Goal: Task Accomplishment & Management: Use online tool/utility

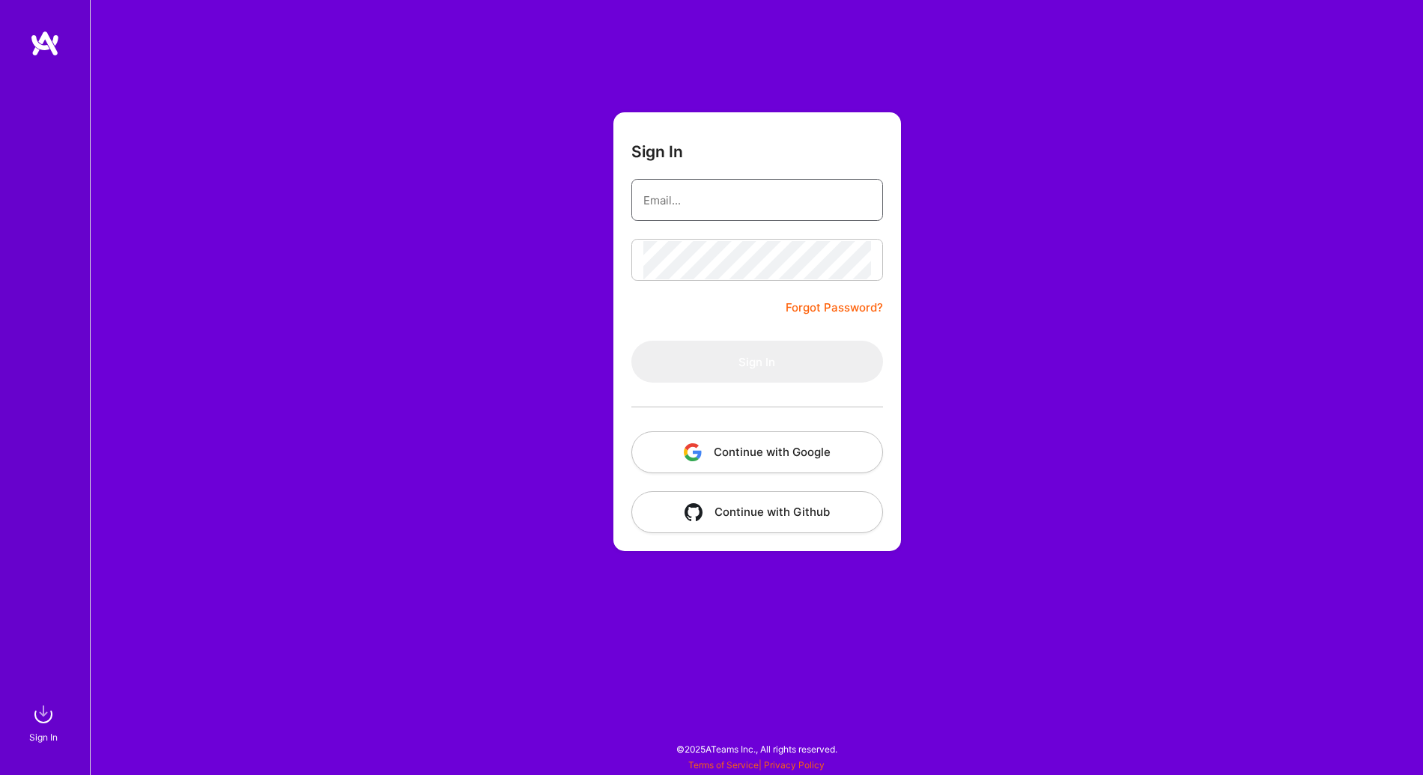
type input "stephanierts@gmail.com"
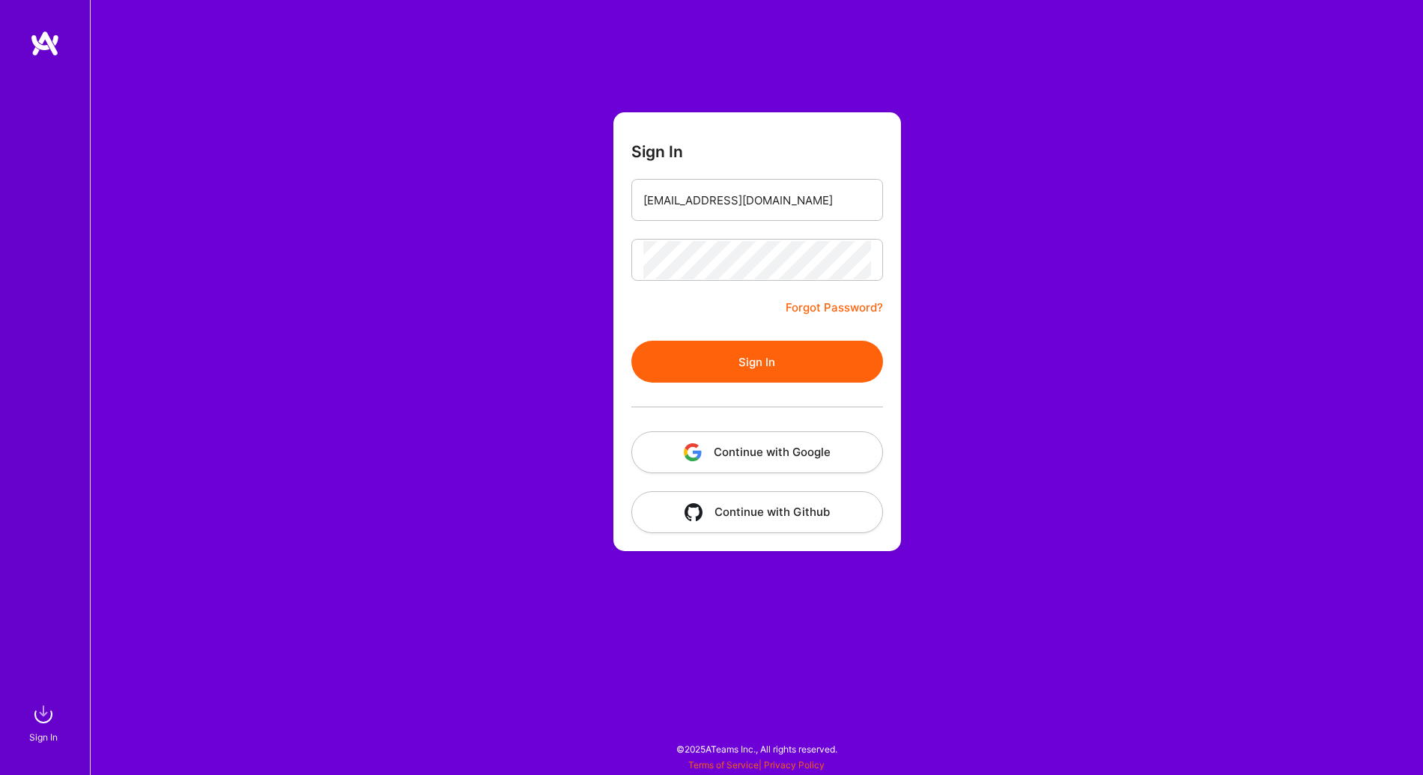
click at [675, 351] on button "Sign In" at bounding box center [757, 362] width 252 height 42
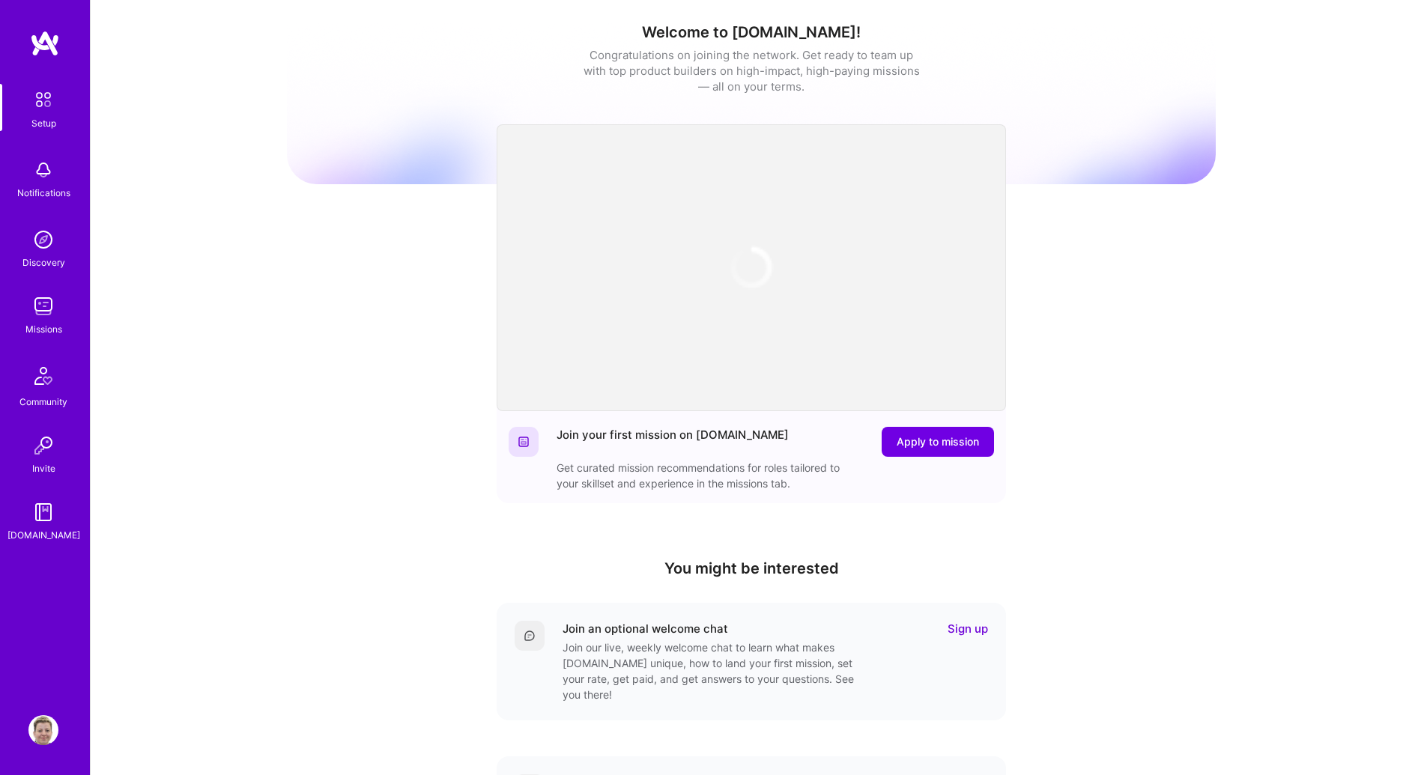
click at [36, 199] on div "Notifications" at bounding box center [43, 193] width 53 height 16
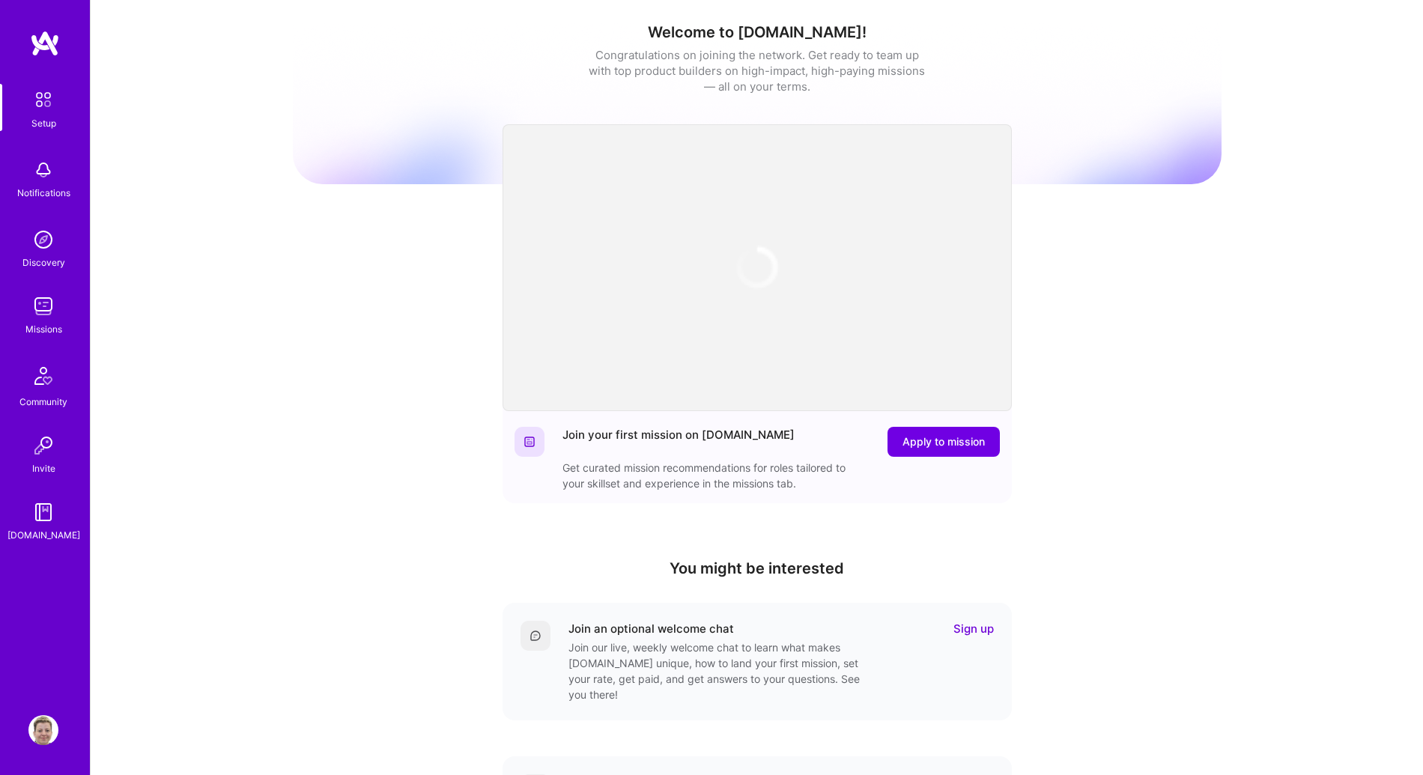
click at [49, 321] on div "Missions" at bounding box center [43, 329] width 37 height 16
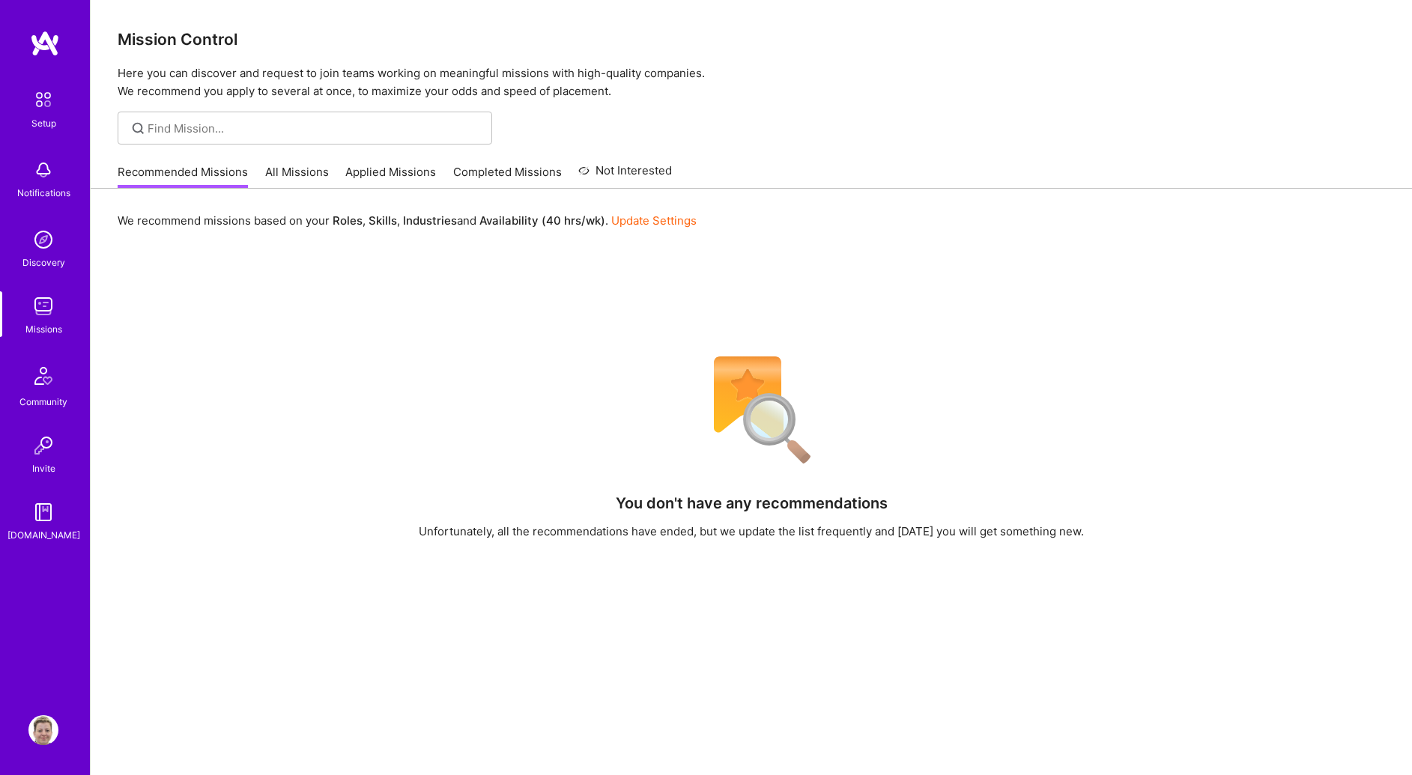
click at [285, 171] on link "All Missions" at bounding box center [297, 176] width 64 height 25
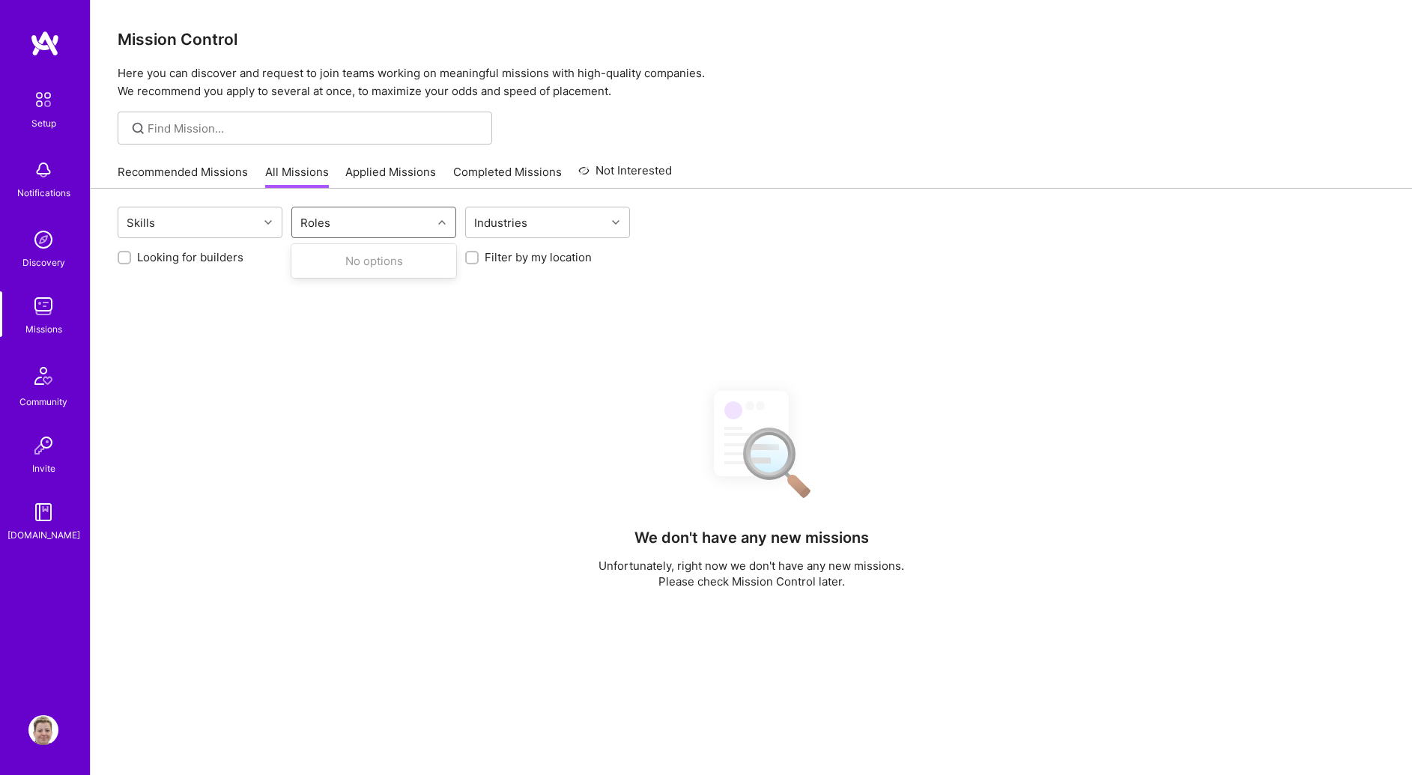
click at [357, 222] on div "Roles" at bounding box center [362, 223] width 140 height 30
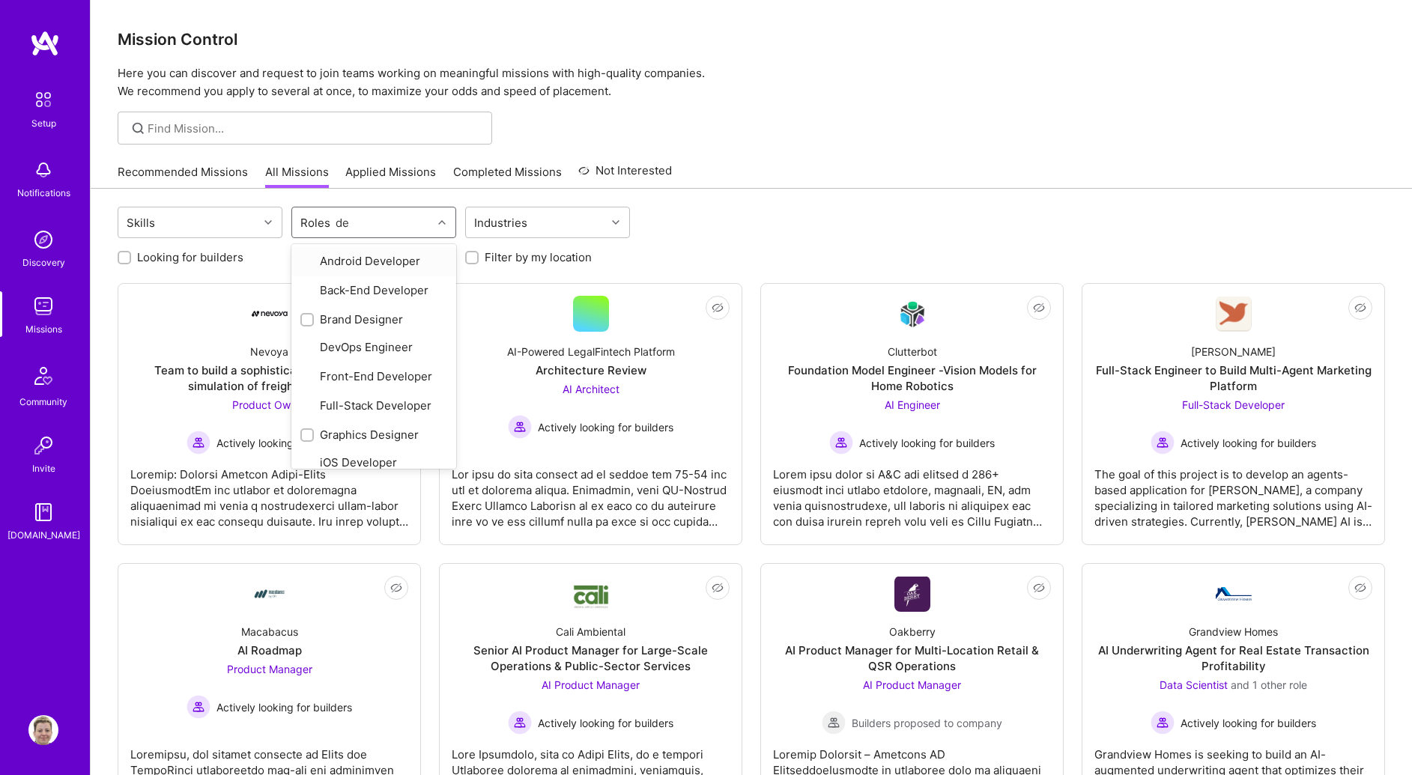
type input "des"
click at [351, 260] on div "Brand Designer" at bounding box center [373, 261] width 147 height 16
checkbox input "true"
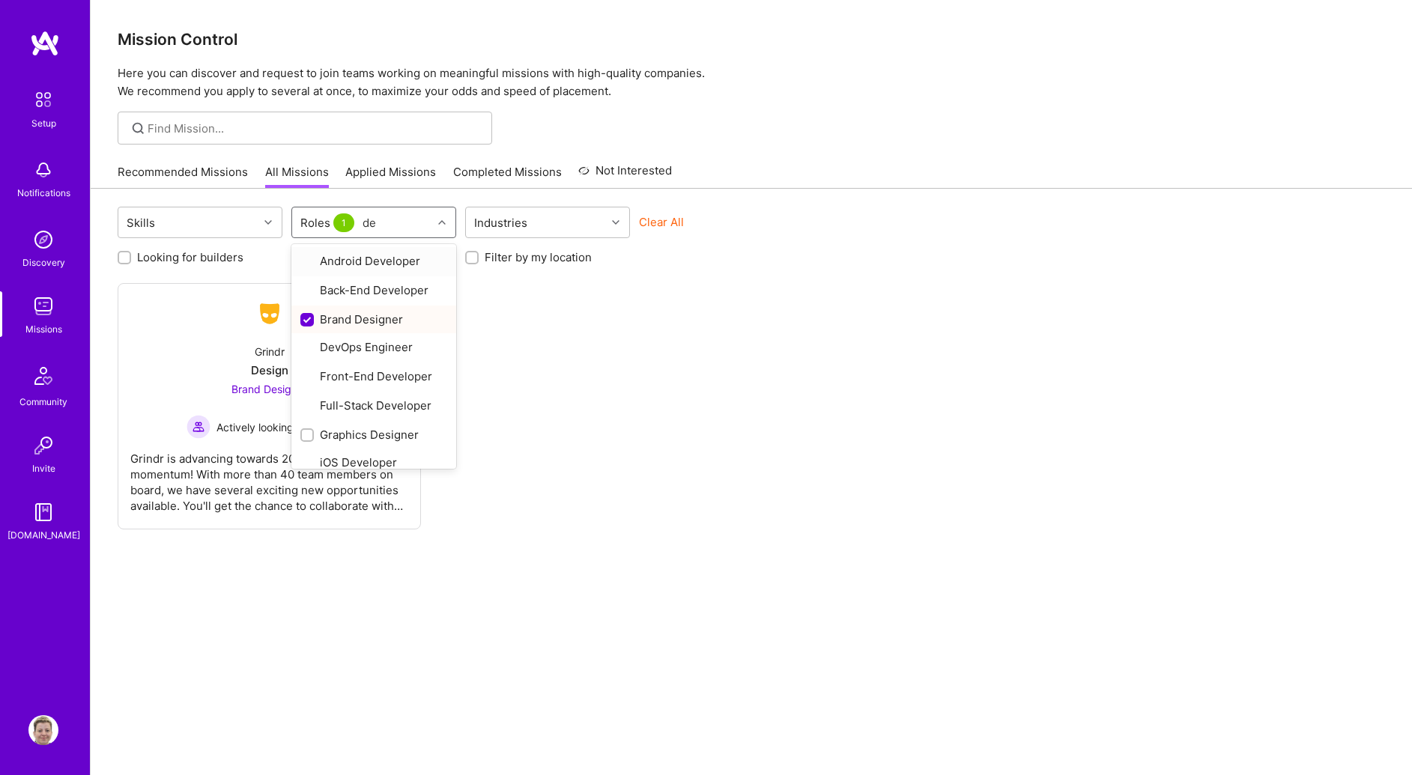
type input "des"
click at [325, 290] on div "Graphics Designer" at bounding box center [373, 289] width 147 height 16
checkbox input "true"
type input "des"
click at [329, 316] on div "Product Designer" at bounding box center [373, 317] width 147 height 16
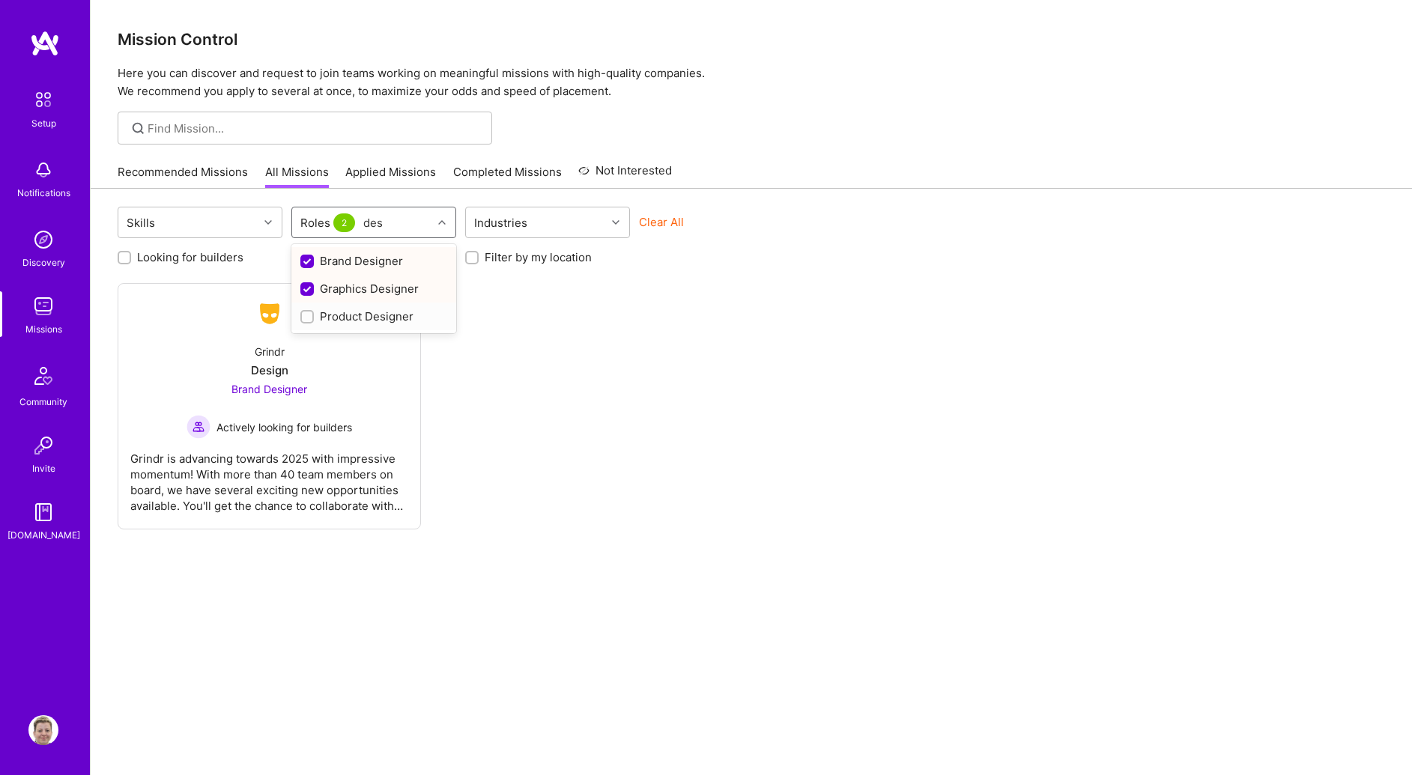
checkbox input "true"
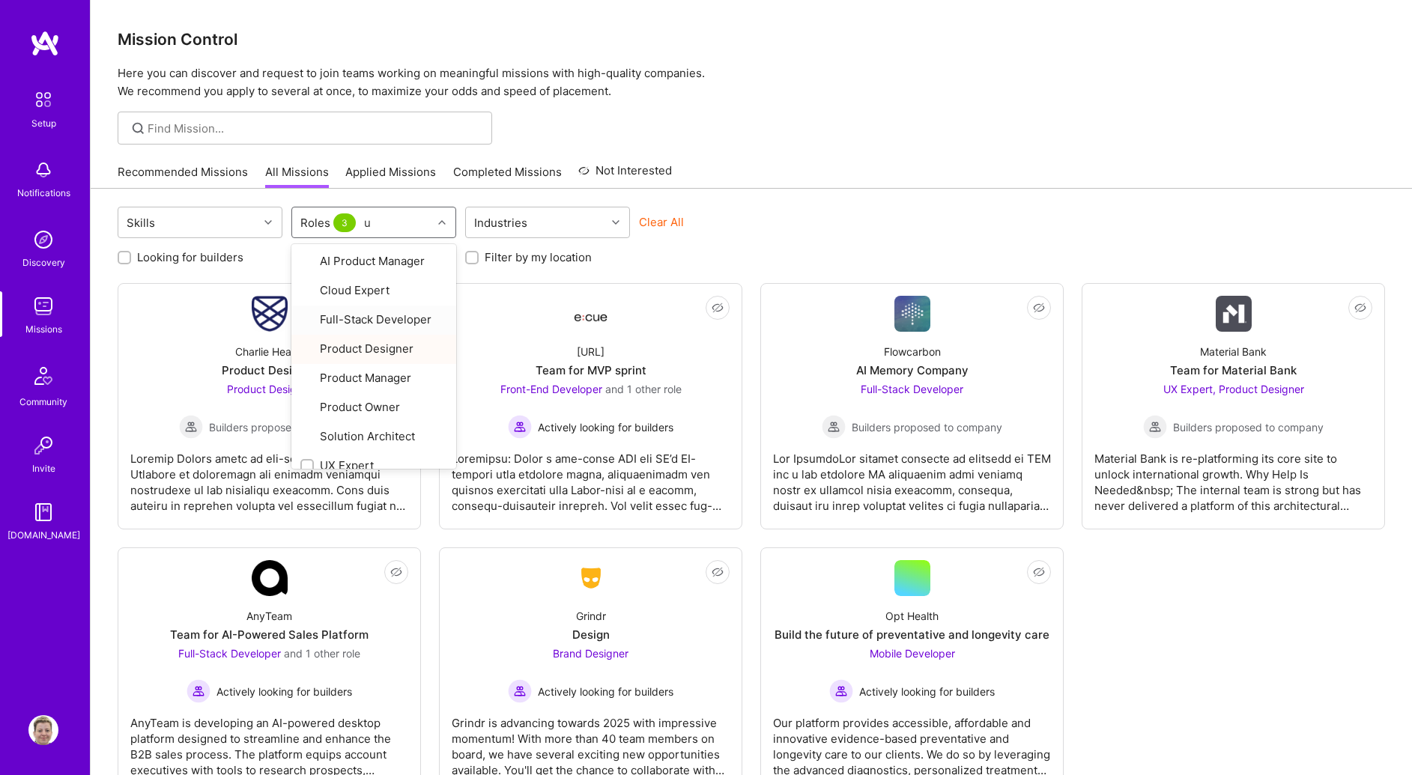
type input "ux"
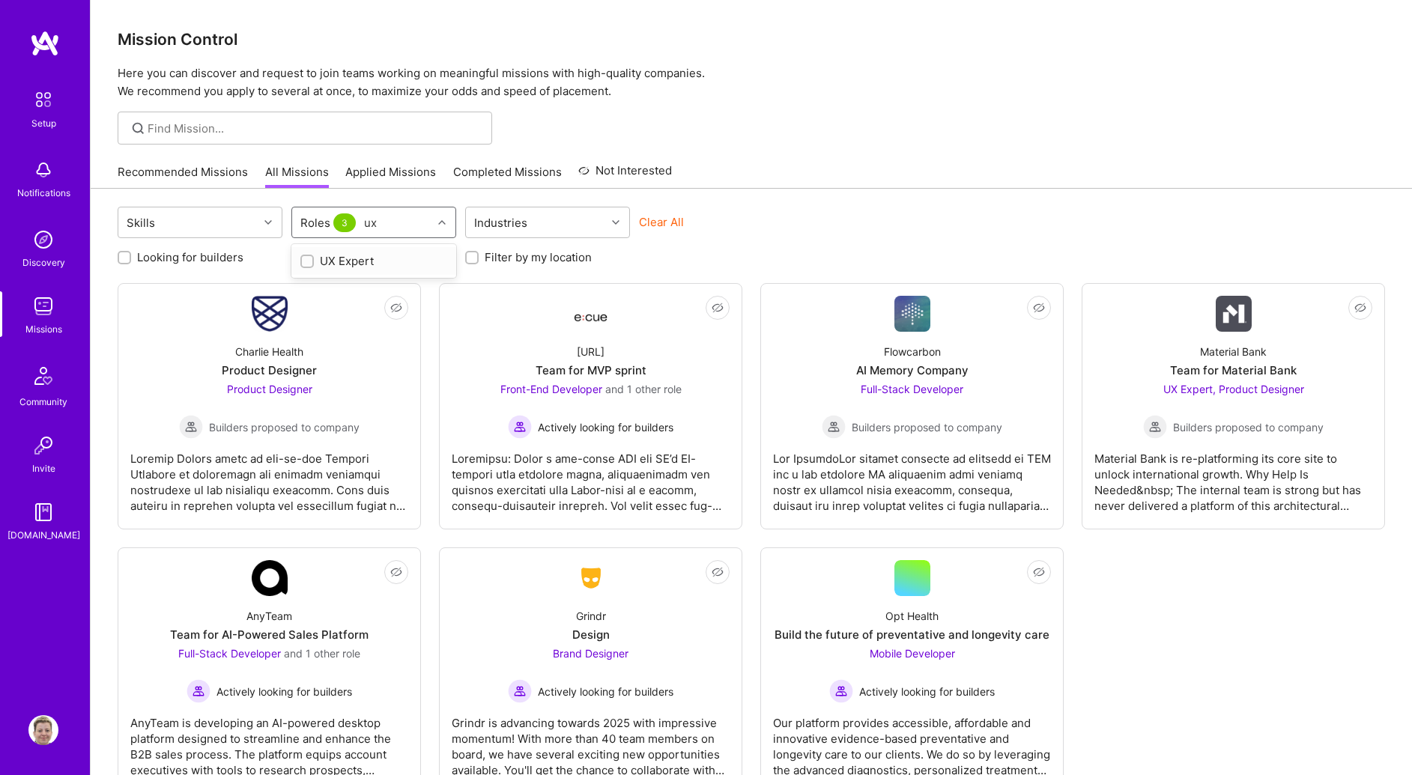
click at [344, 270] on div "UX Expert" at bounding box center [373, 261] width 165 height 28
checkbox input "true"
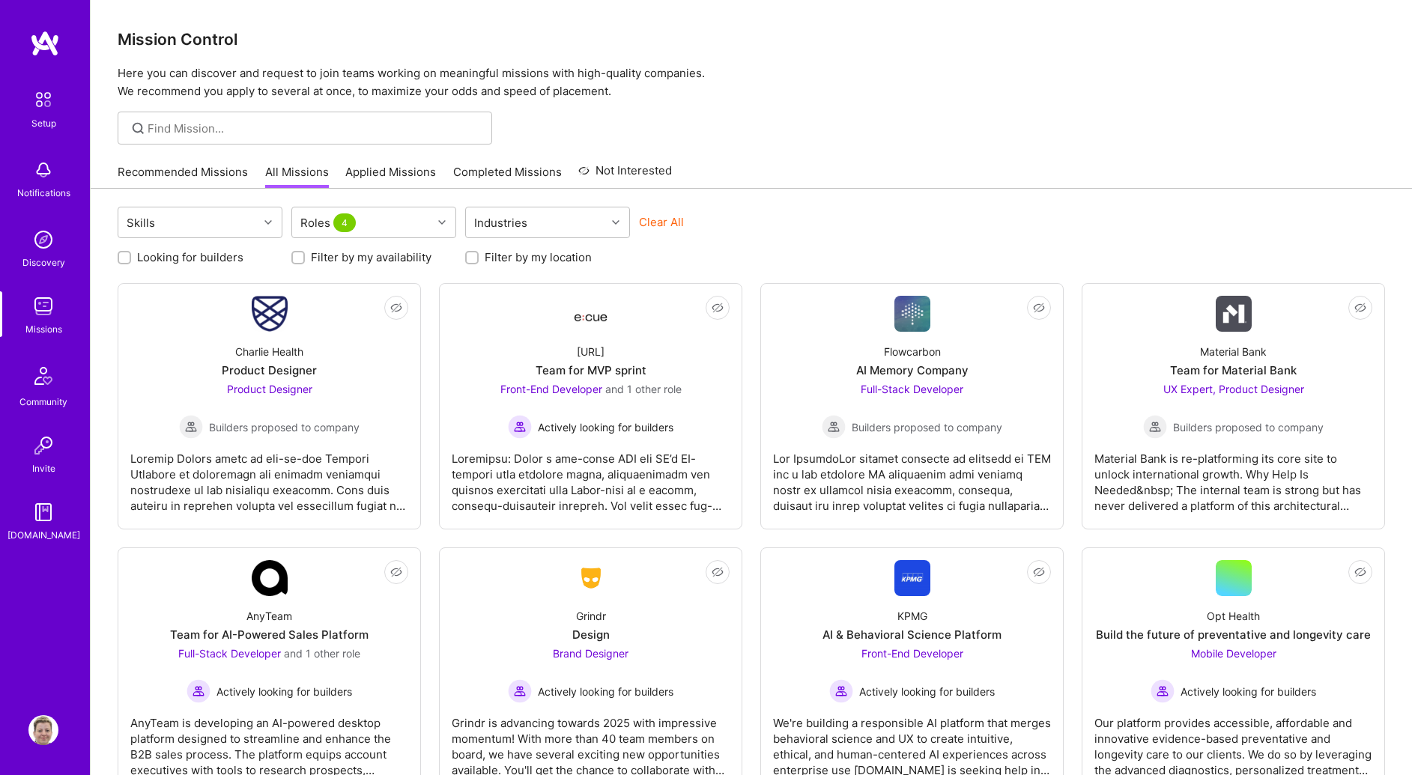
click at [951, 207] on div "Skills Roles 4 Industries Clear All" at bounding box center [751, 224] width 1267 height 35
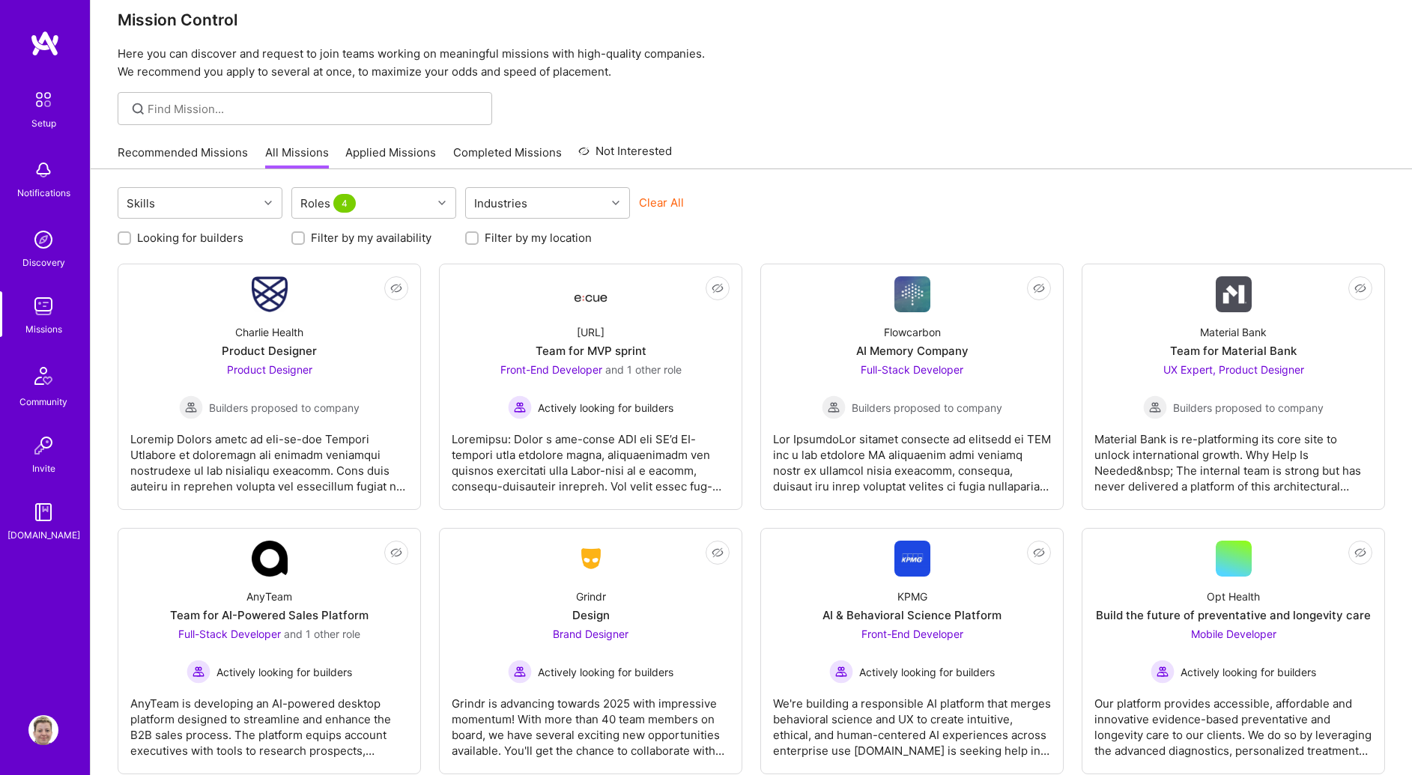
scroll to position [55, 0]
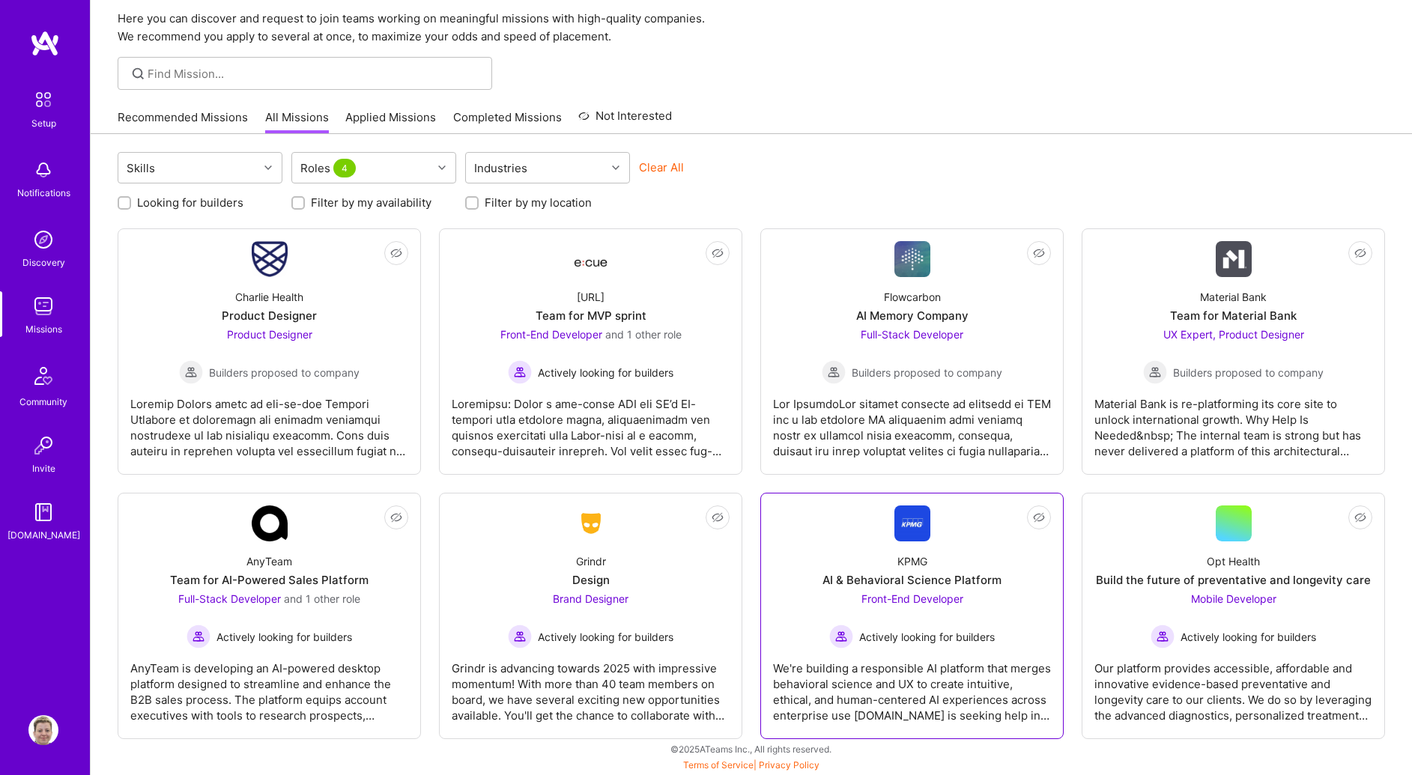
click at [920, 582] on div "AI & Behavioral Science Platform" at bounding box center [912, 580] width 179 height 16
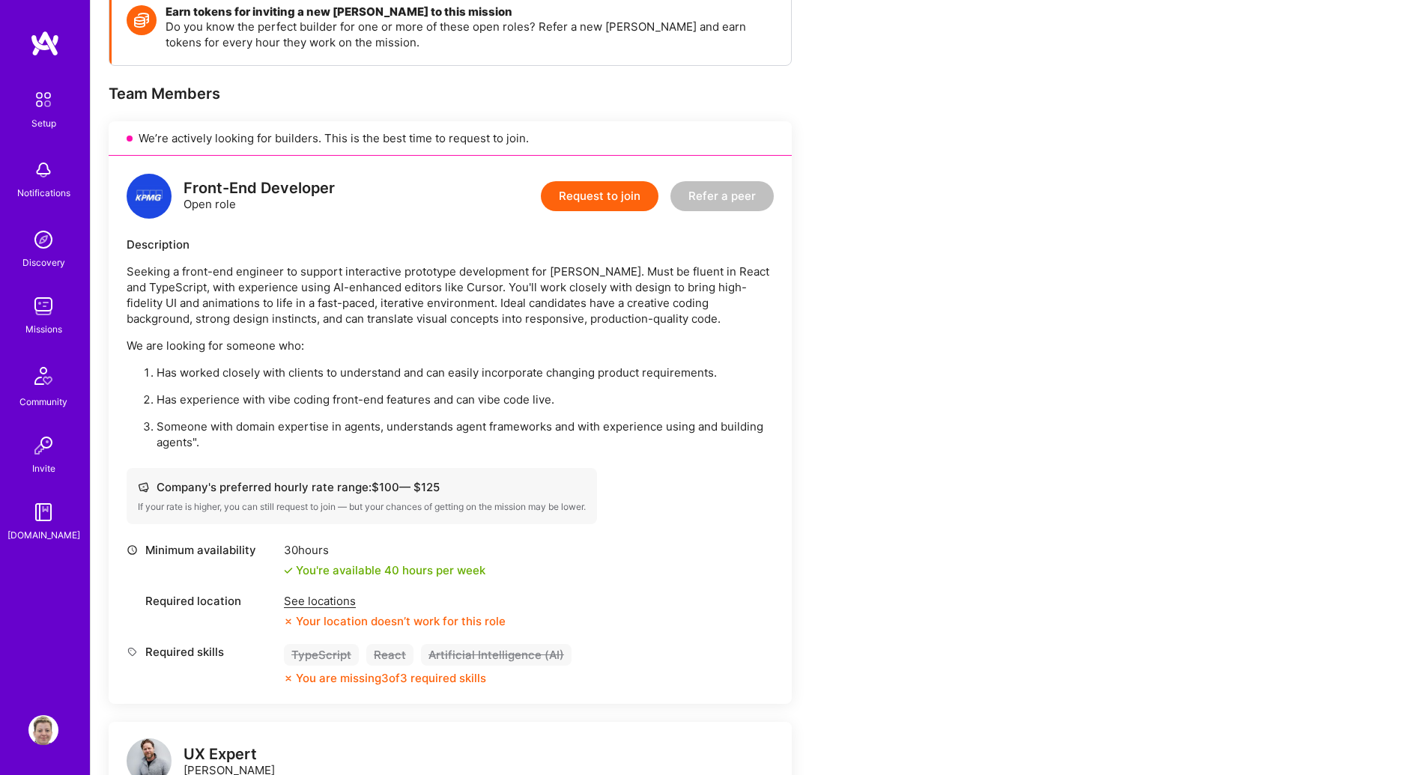
scroll to position [228, 0]
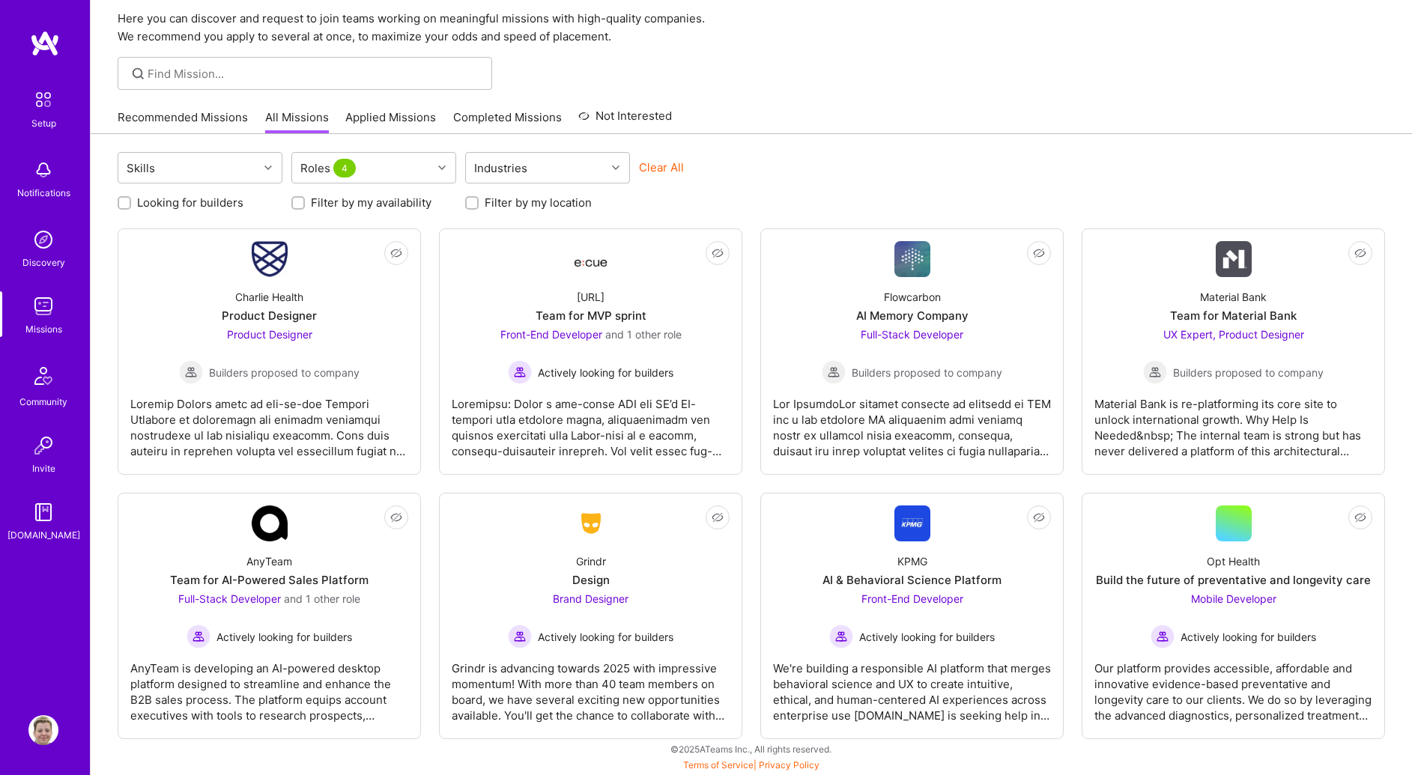
scroll to position [55, 0]
click at [473, 204] on input "Filter by my location" at bounding box center [473, 204] width 10 height 10
checkbox input "true"
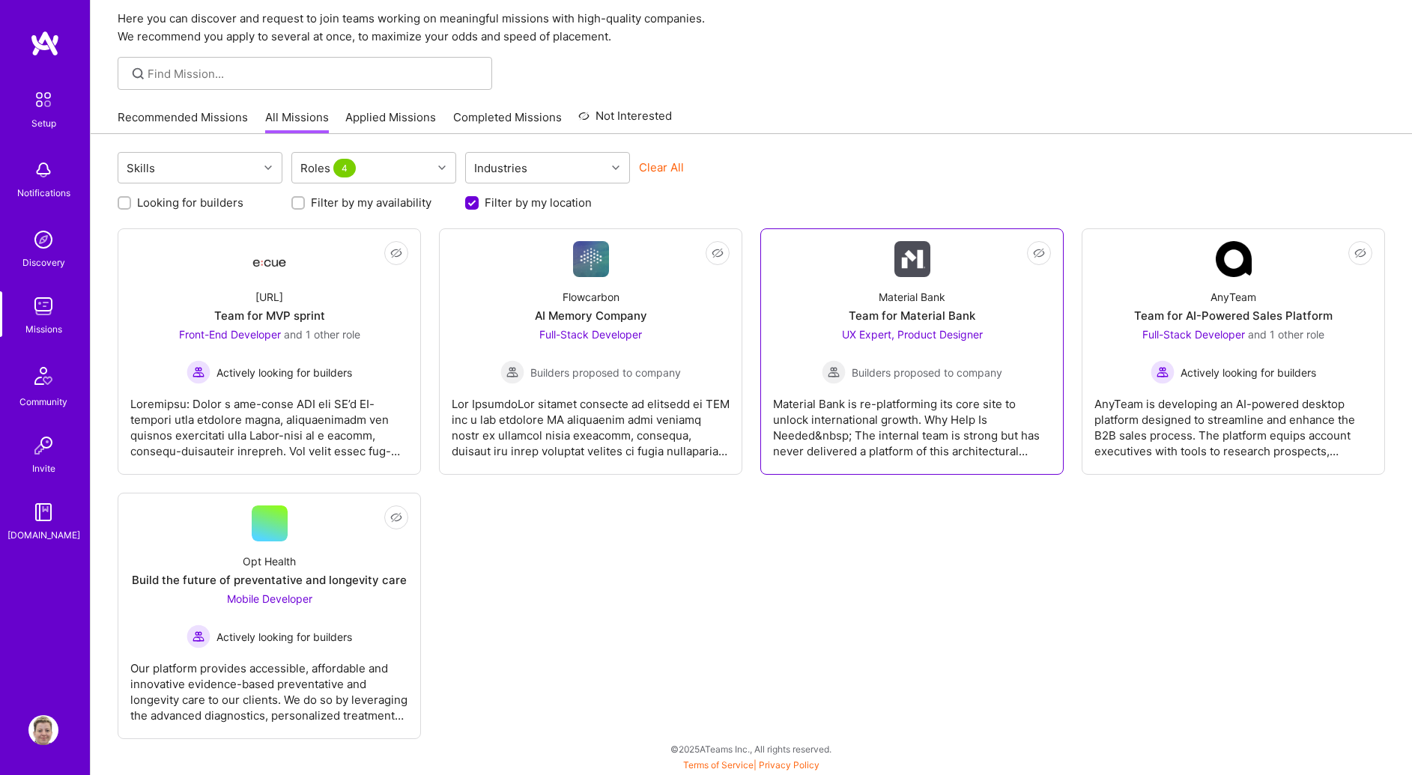
click at [889, 325] on div "Material Bank Team for Material Bank UX Expert, Product Designer Builders propo…" at bounding box center [912, 330] width 278 height 107
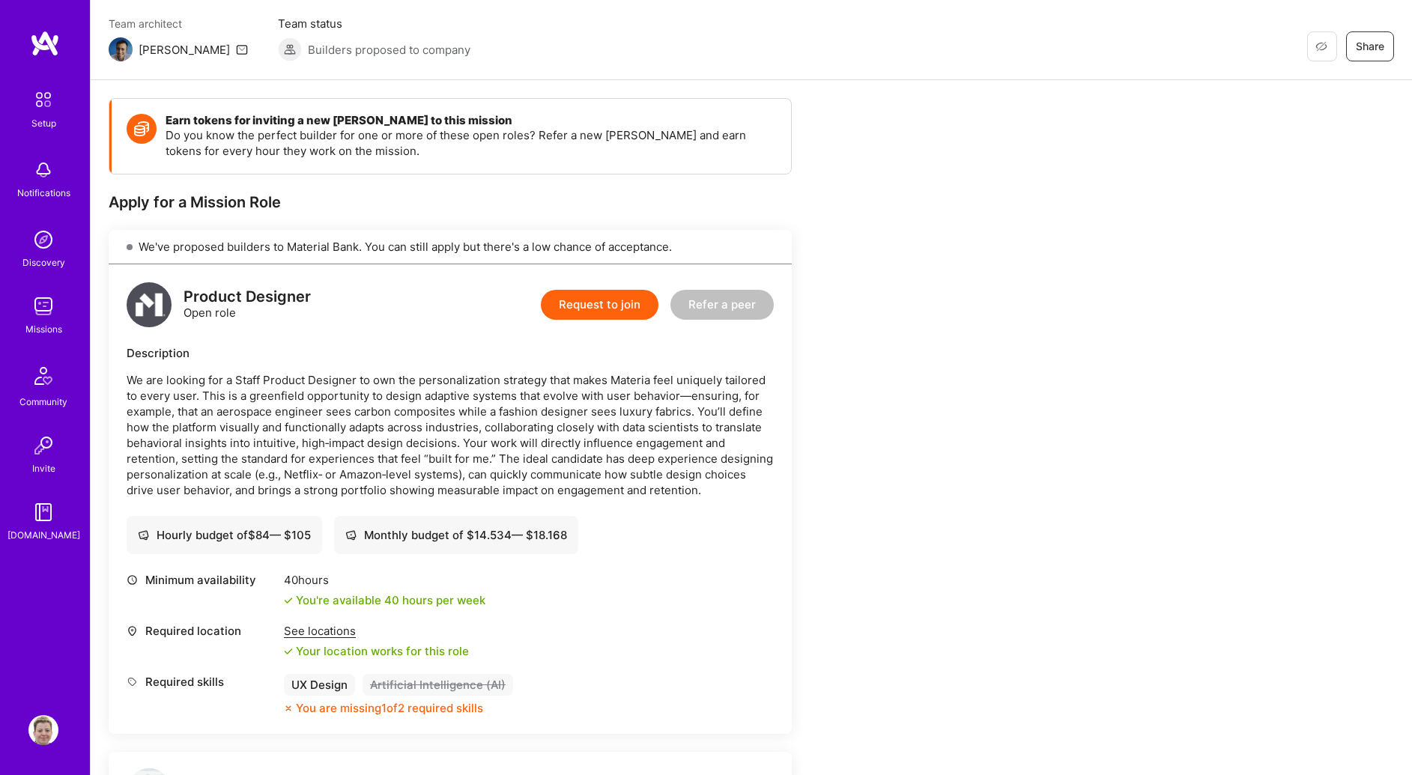
scroll to position [179, 0]
